Goal: Information Seeking & Learning: Find specific fact

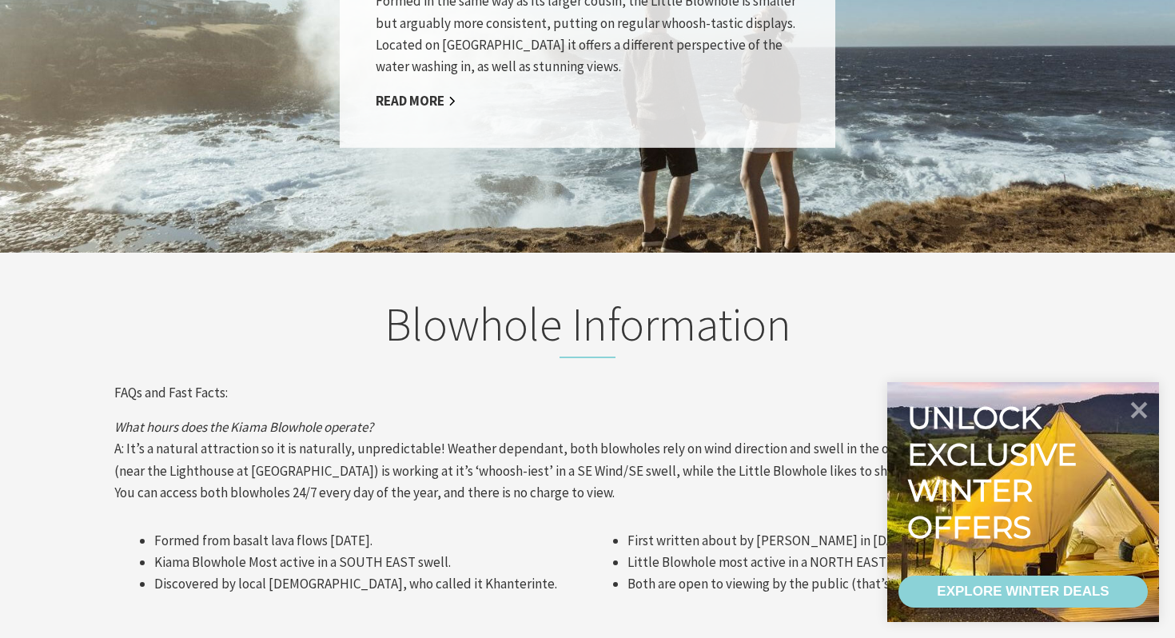
scroll to position [1506, 0]
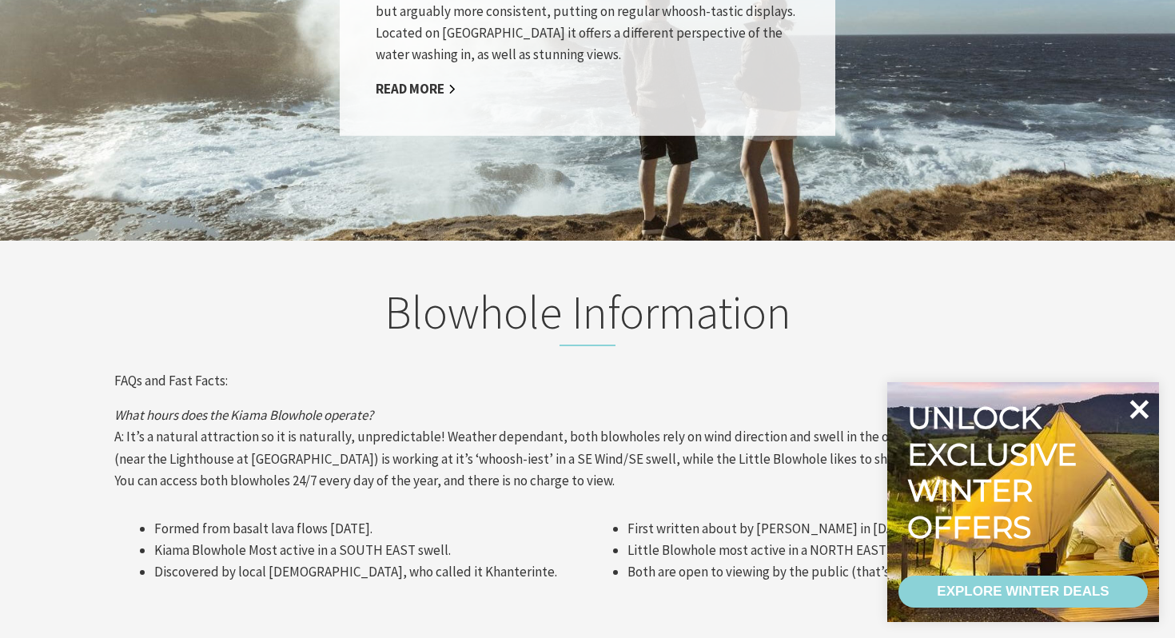
click at [1146, 415] on icon at bounding box center [1139, 409] width 19 height 19
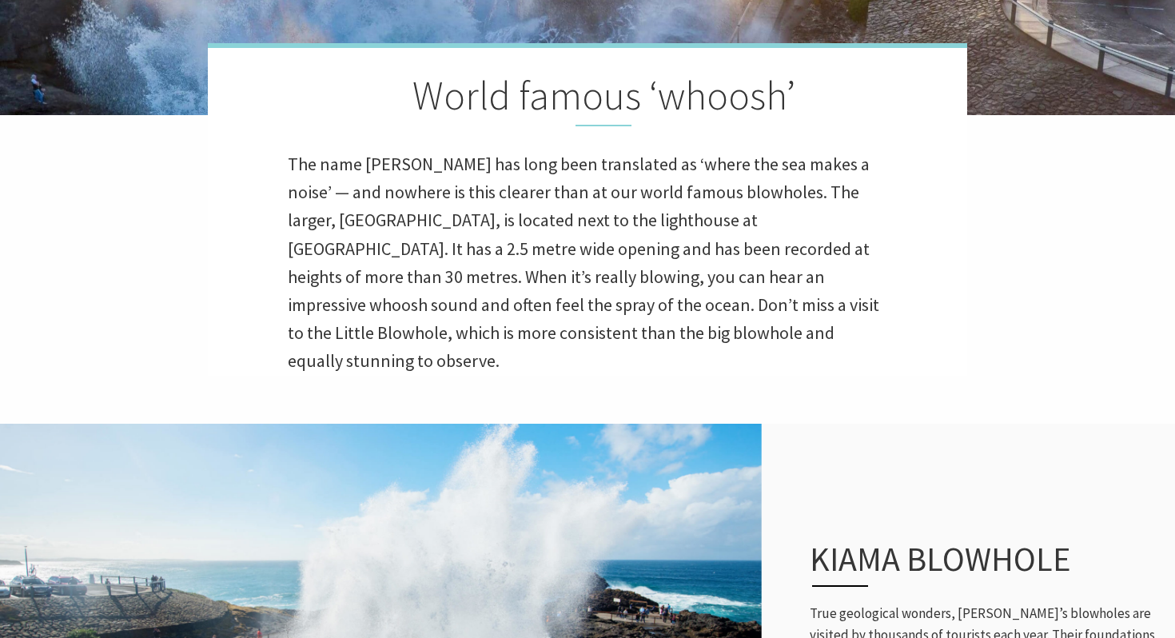
scroll to position [0, 0]
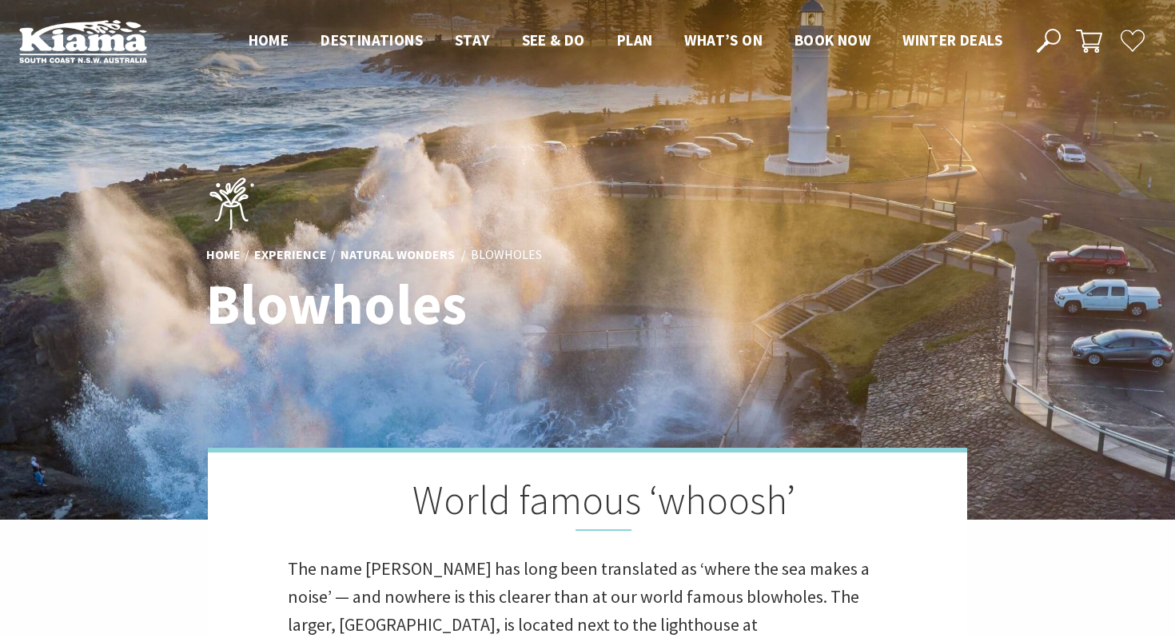
click at [1049, 47] on icon at bounding box center [1048, 41] width 24 height 24
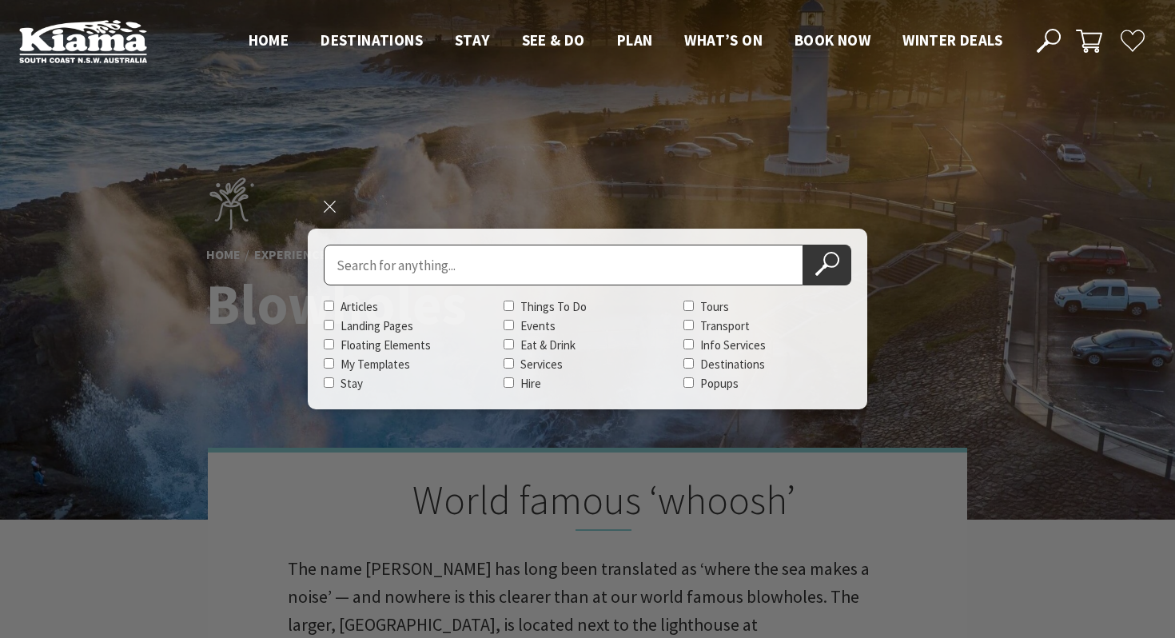
paste input "Find diagrams that demonstrate the geographical process"
type input "Find diagrams that demonstrate the geographical process"
click at [803, 245] on button "Search Now" at bounding box center [827, 265] width 48 height 41
click at [858, 265] on div "Close search Search for Find diagrams that demonstrate the geographical process…" at bounding box center [587, 319] width 559 height 181
click at [835, 262] on icon at bounding box center [827, 264] width 24 height 24
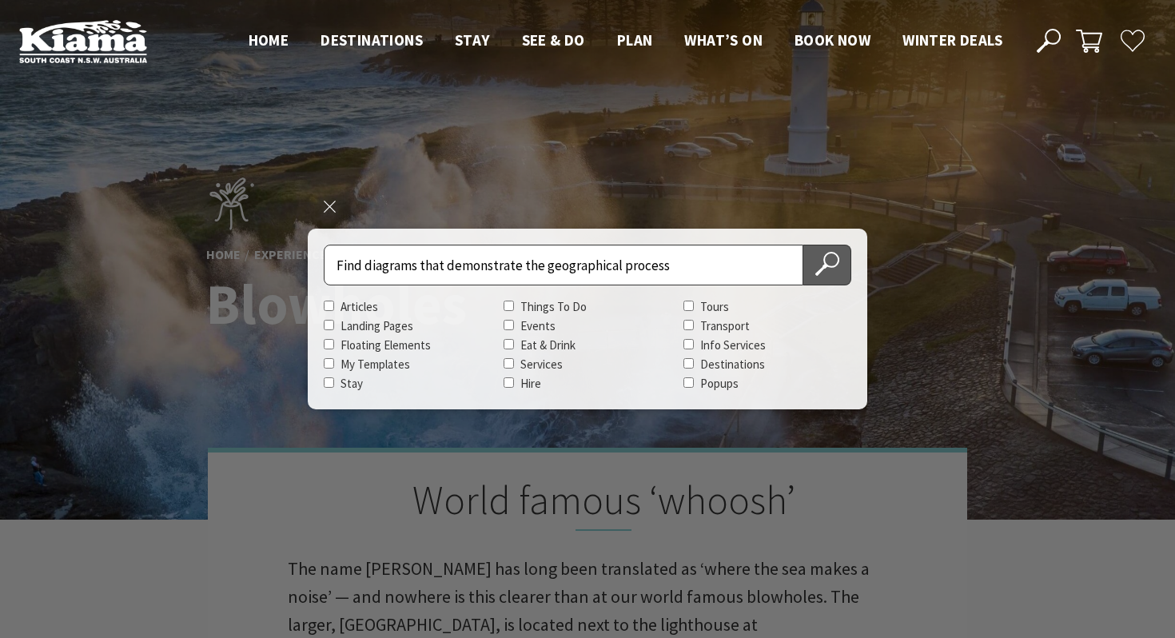
click at [815, 262] on icon at bounding box center [827, 264] width 24 height 24
click at [686, 261] on input "Find diagrams that demonstrate the geographical process" at bounding box center [563, 265] width 479 height 41
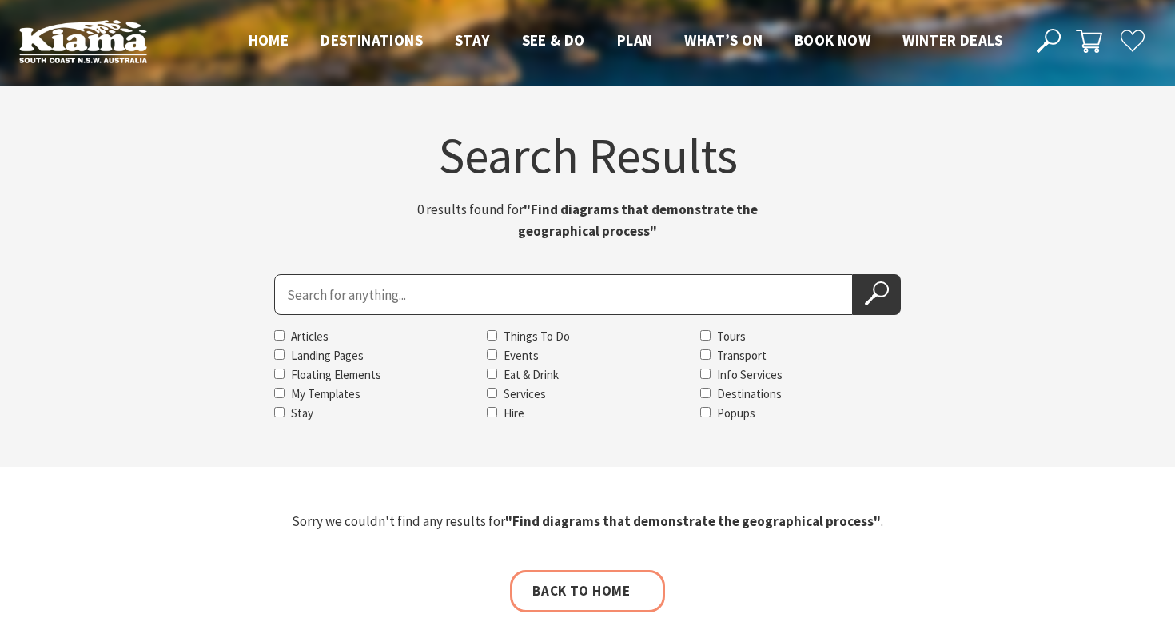
click at [643, 233] on strong ""Find diagrams that demonstrate the geographical process"" at bounding box center [638, 220] width 240 height 39
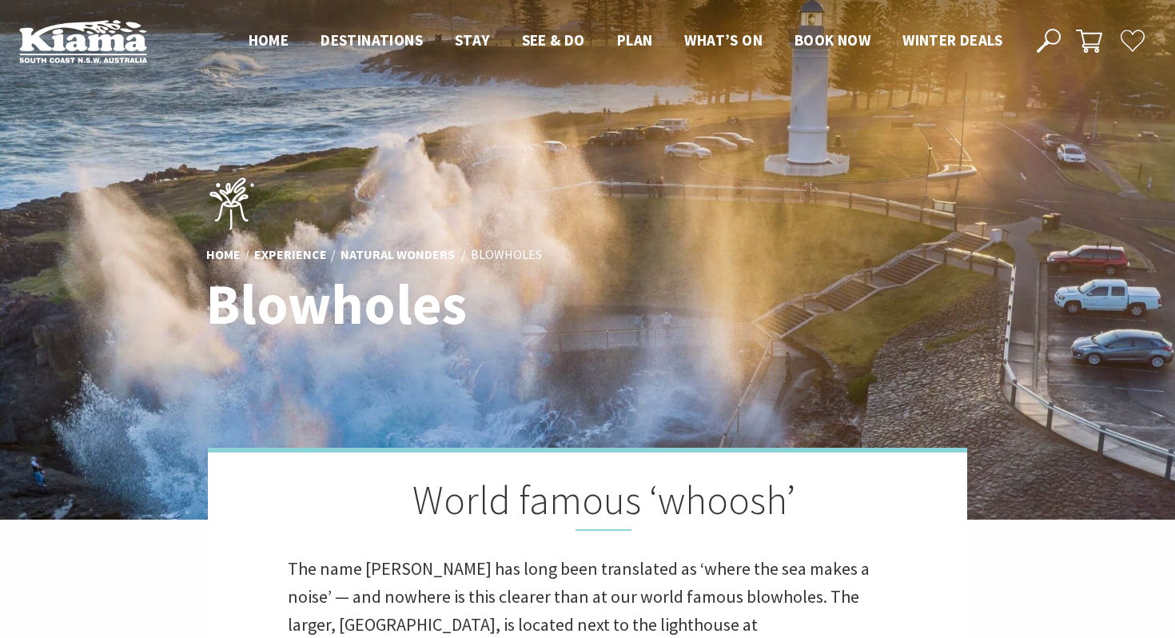
scroll to position [523, 1171]
click at [1049, 45] on icon at bounding box center [1048, 41] width 24 height 24
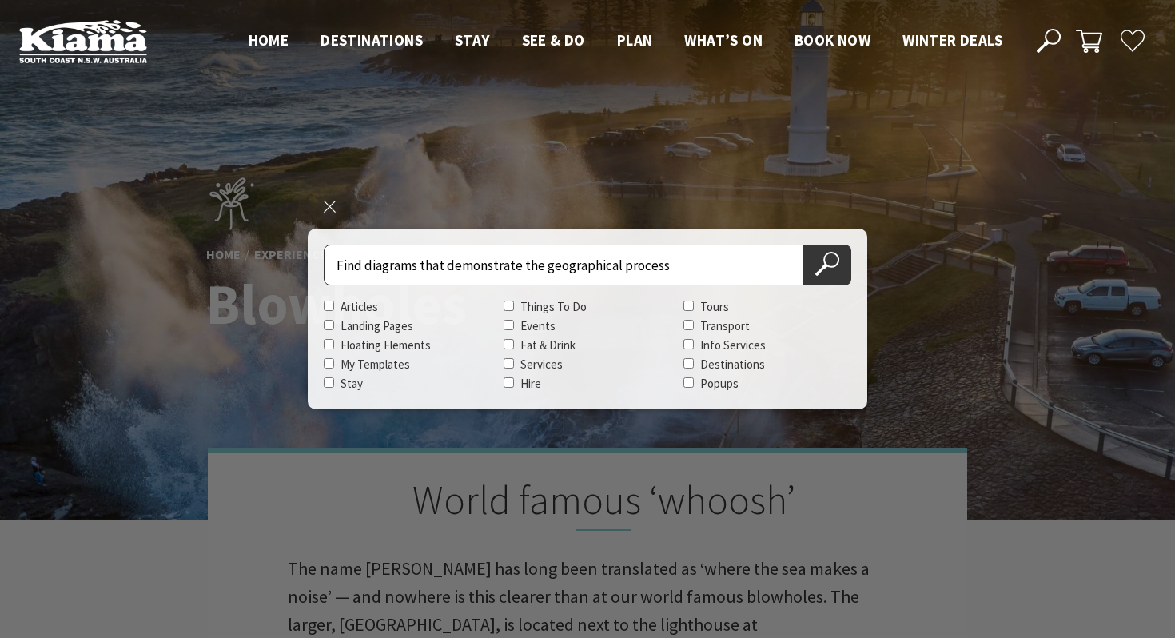
click at [592, 247] on input "Find diagrams that demonstrate the geographical process" at bounding box center [563, 265] width 479 height 41
paste input "Are they still changing it today or are new processes shaping it?"
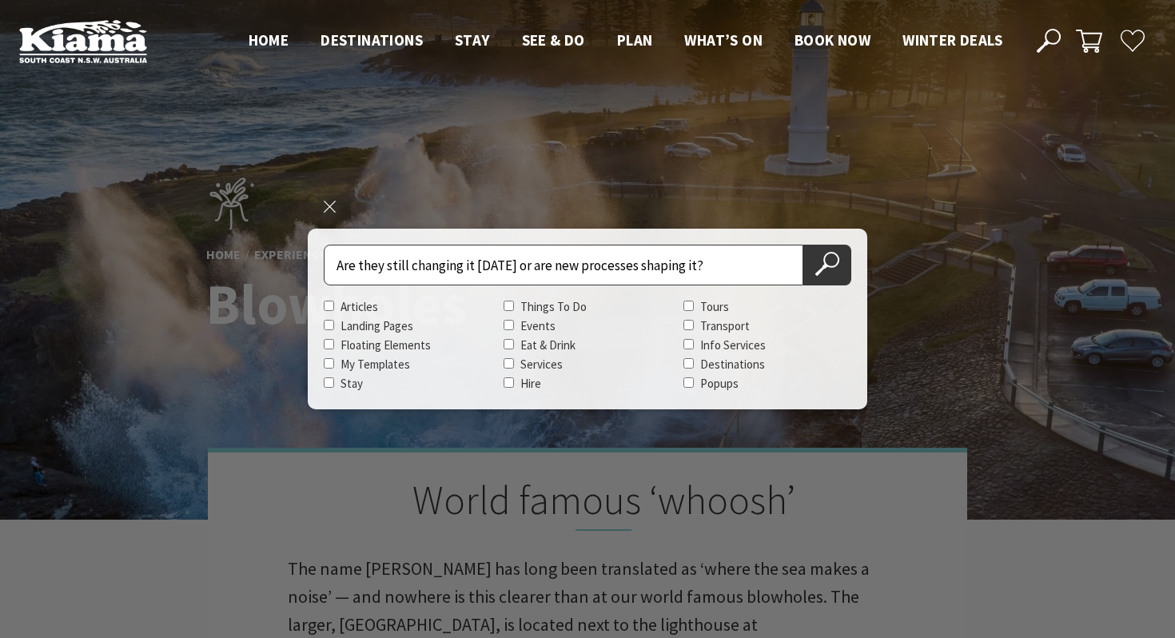
type input "Are they still changing it today or are new processes shaping it?"
click at [803, 245] on button "Search Now" at bounding box center [827, 265] width 48 height 41
